Goal: Check status

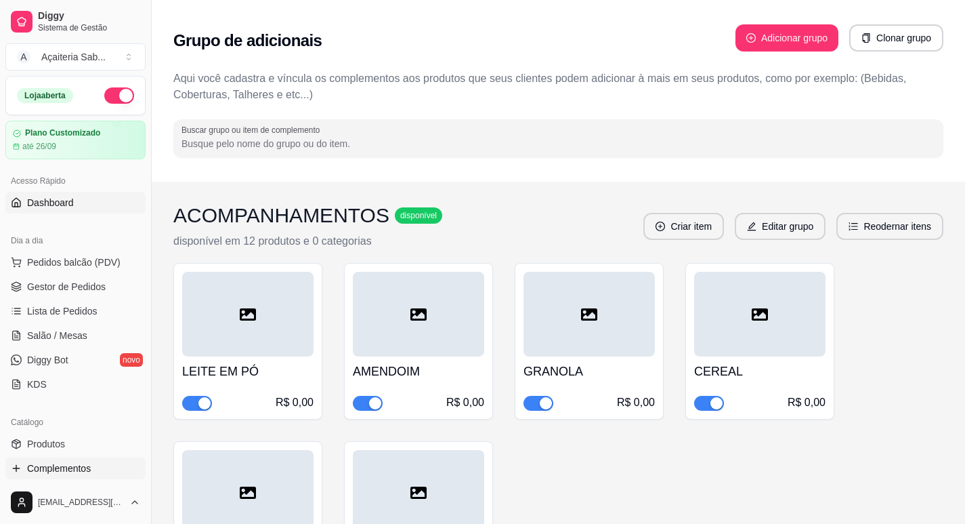
click at [85, 202] on link "Dashboard" at bounding box center [75, 203] width 140 height 22
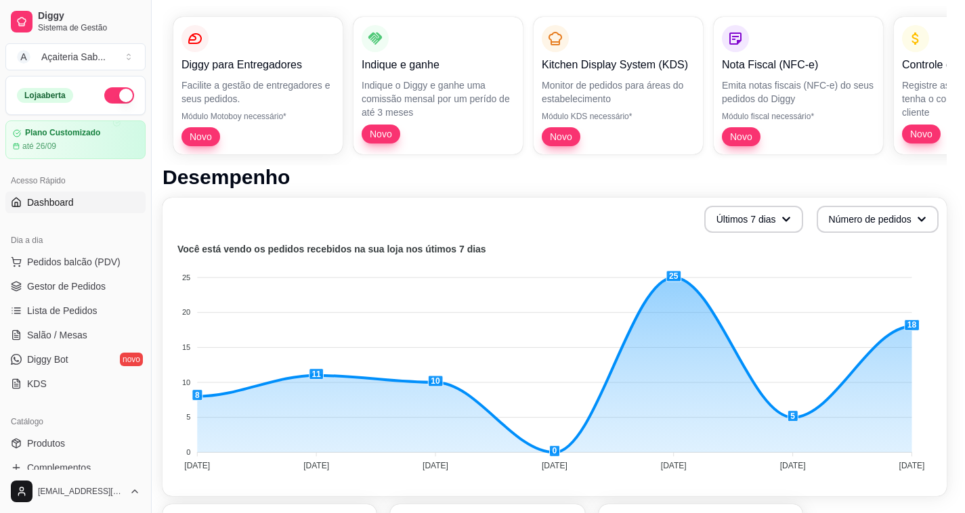
scroll to position [271, 11]
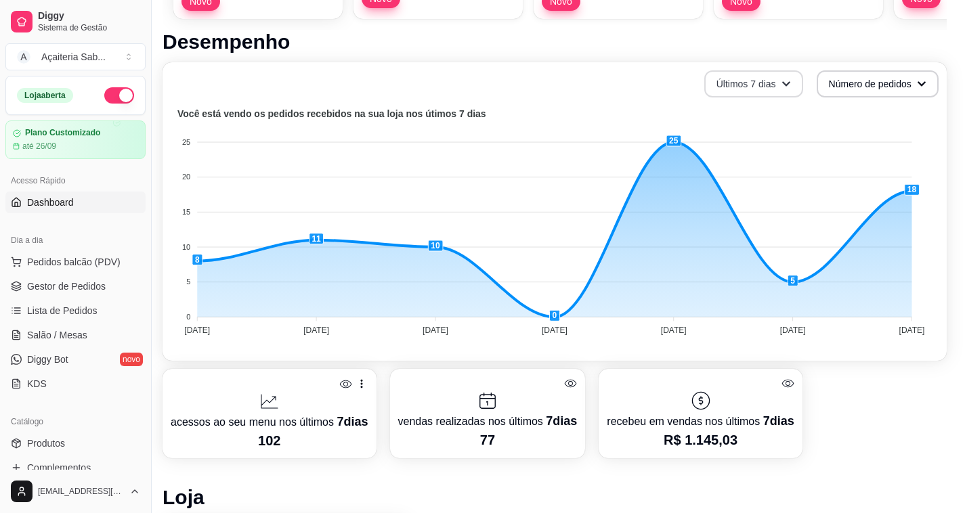
click at [786, 83] on button "Últimos 7 dias" at bounding box center [753, 83] width 99 height 27
click at [785, 83] on icon "button" at bounding box center [784, 83] width 9 height 9
click at [886, 89] on button "Número de pedidos" at bounding box center [877, 84] width 119 height 26
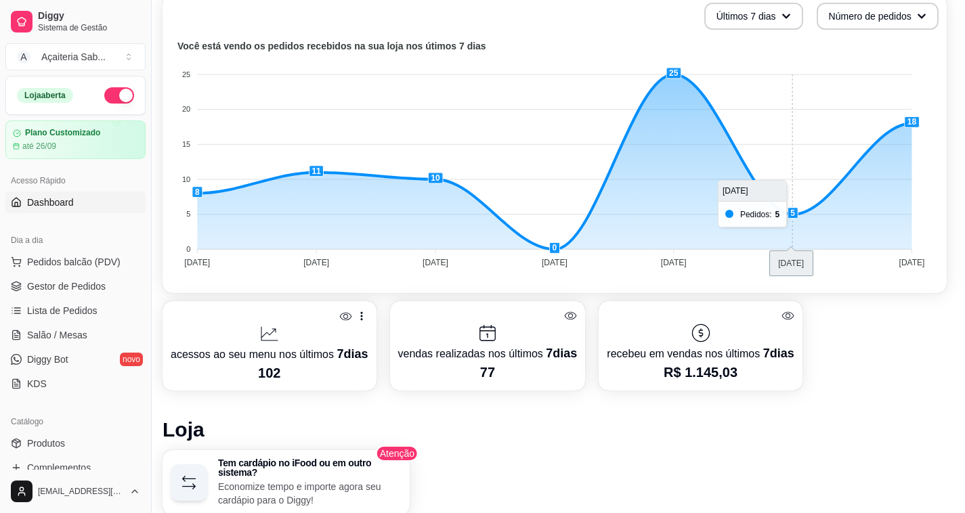
scroll to position [135, 11]
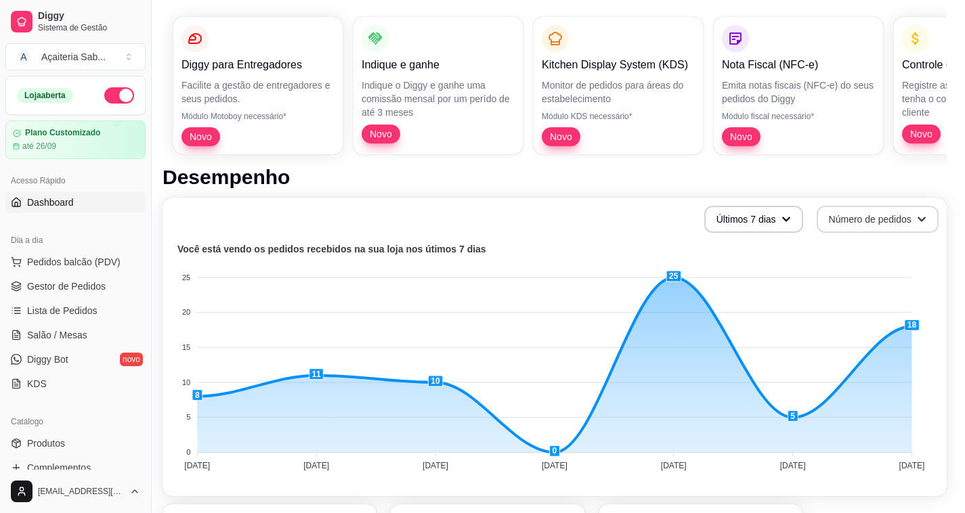
click at [894, 217] on button "Número de pedidos" at bounding box center [878, 219] width 122 height 27
click at [847, 277] on span "Total em reais de pedidos" at bounding box center [875, 276] width 114 height 14
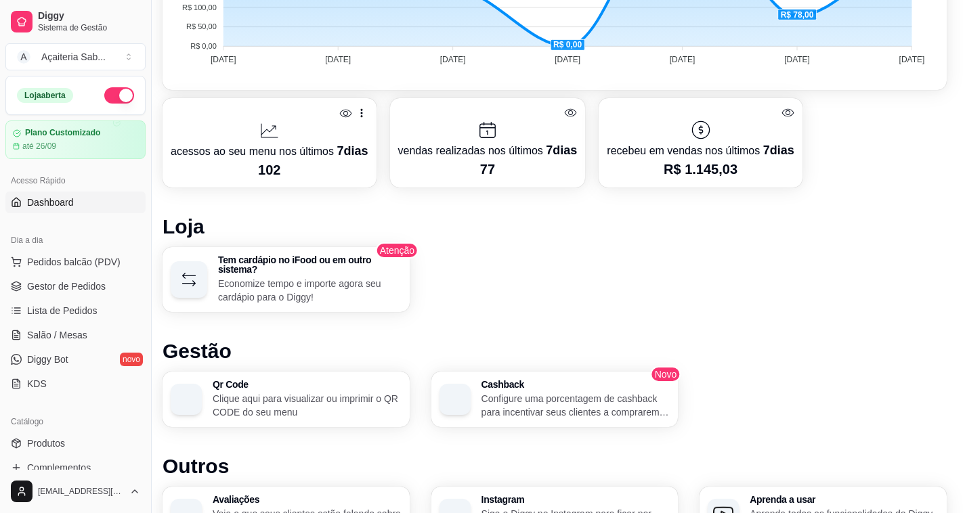
scroll to position [271, 11]
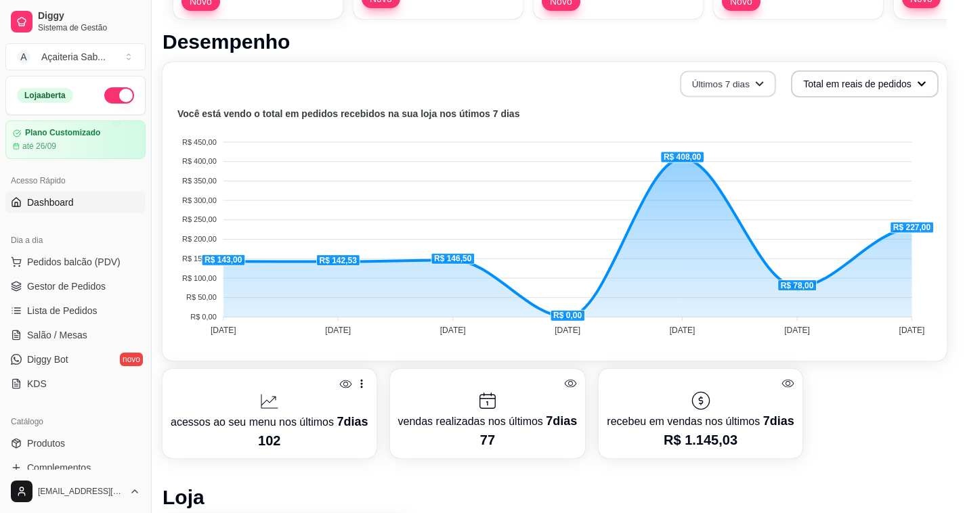
click at [766, 82] on button "Últimos 7 dias" at bounding box center [729, 84] width 96 height 26
click at [715, 159] on span "Últimos 30 dias" at bounding box center [727, 163] width 114 height 14
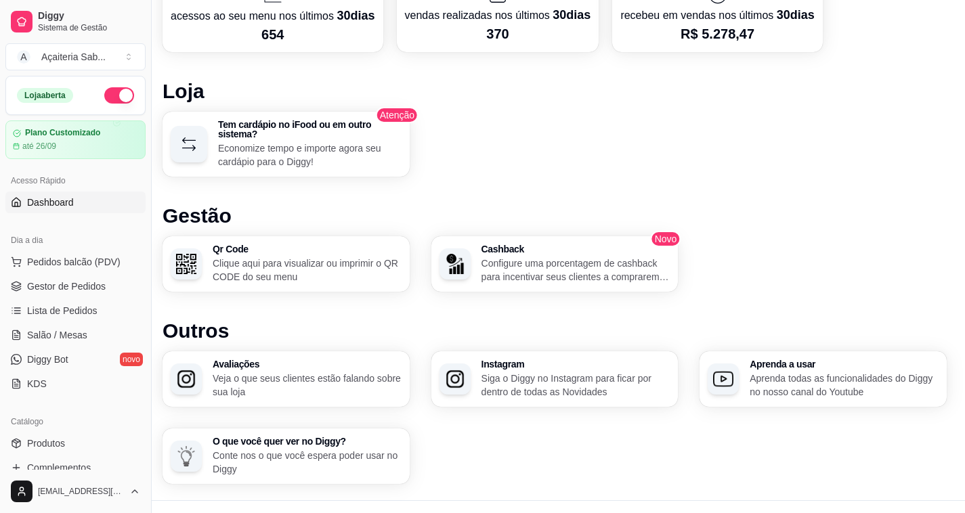
scroll to position [702, 11]
